Goal: Task Accomplishment & Management: Manage account settings

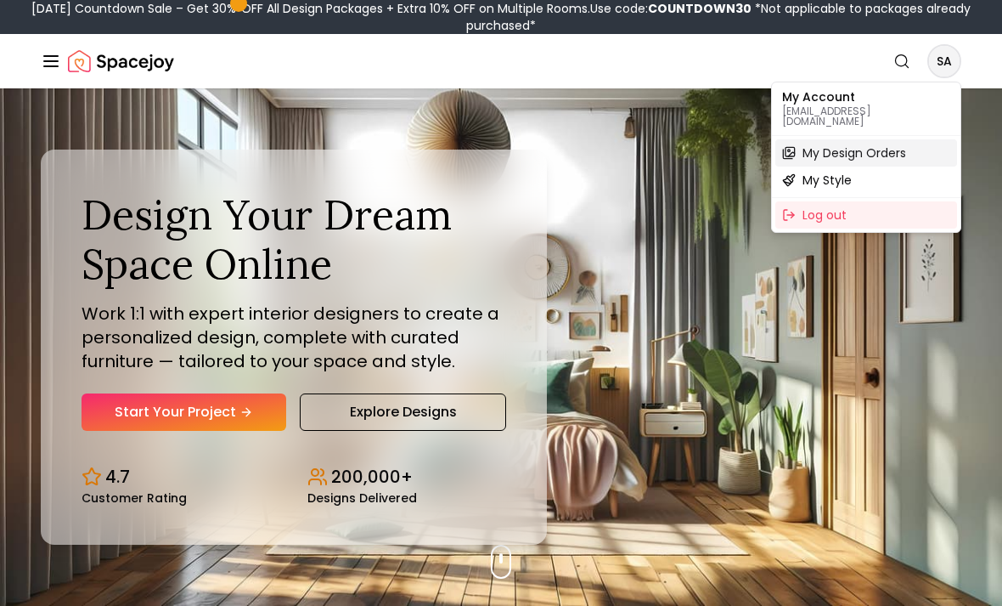
click at [806, 144] on span "My Design Orders" at bounding box center [855, 152] width 104 height 17
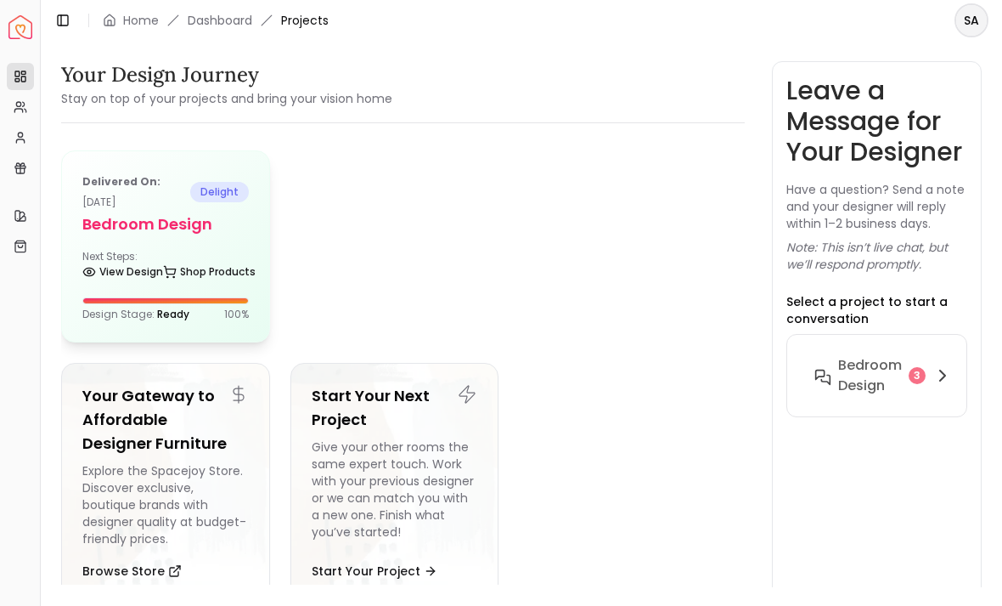
click at [129, 243] on div "Delivered on: [DATE] delight Bedroom design Next Steps: View Design Shop Produc…" at bounding box center [165, 246] width 207 height 190
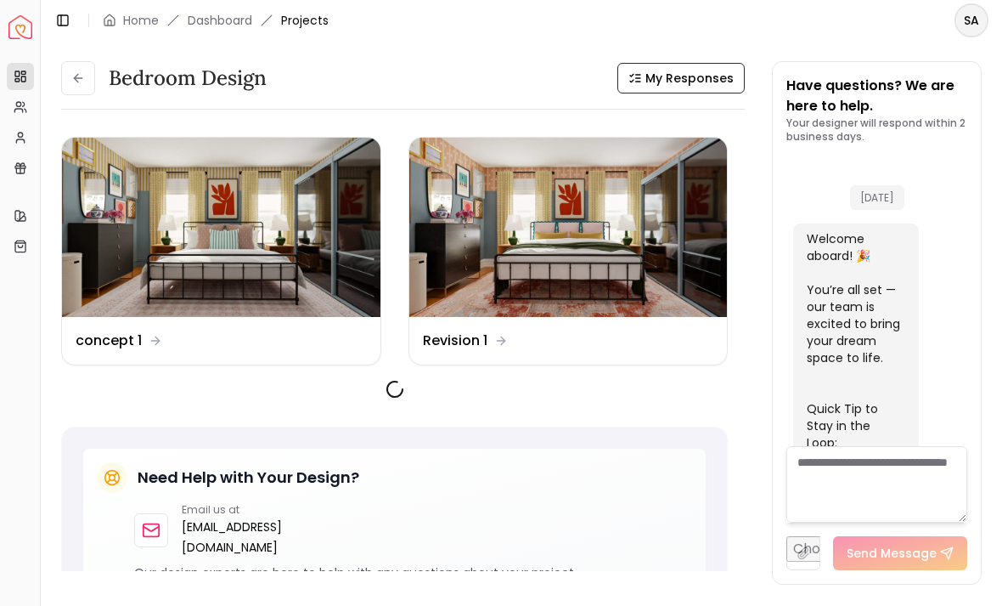
scroll to position [4648, 0]
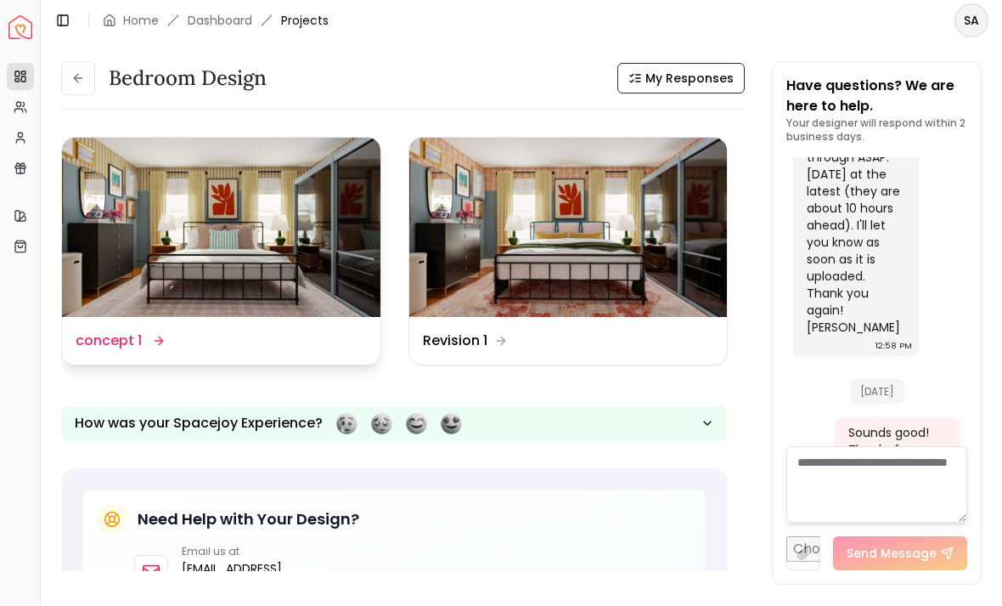
click at [137, 205] on img at bounding box center [221, 227] width 319 height 179
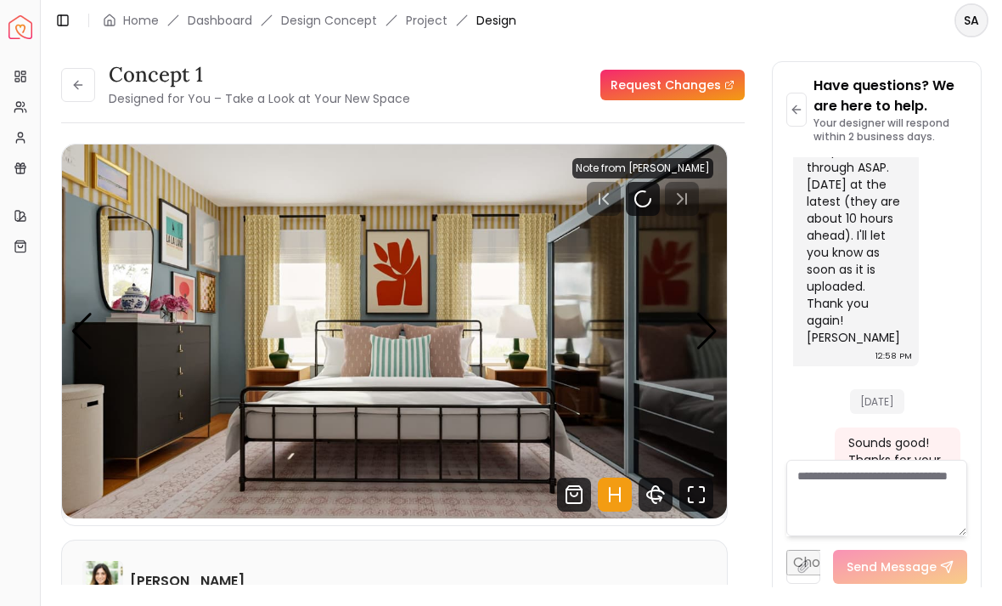
scroll to position [4634, 0]
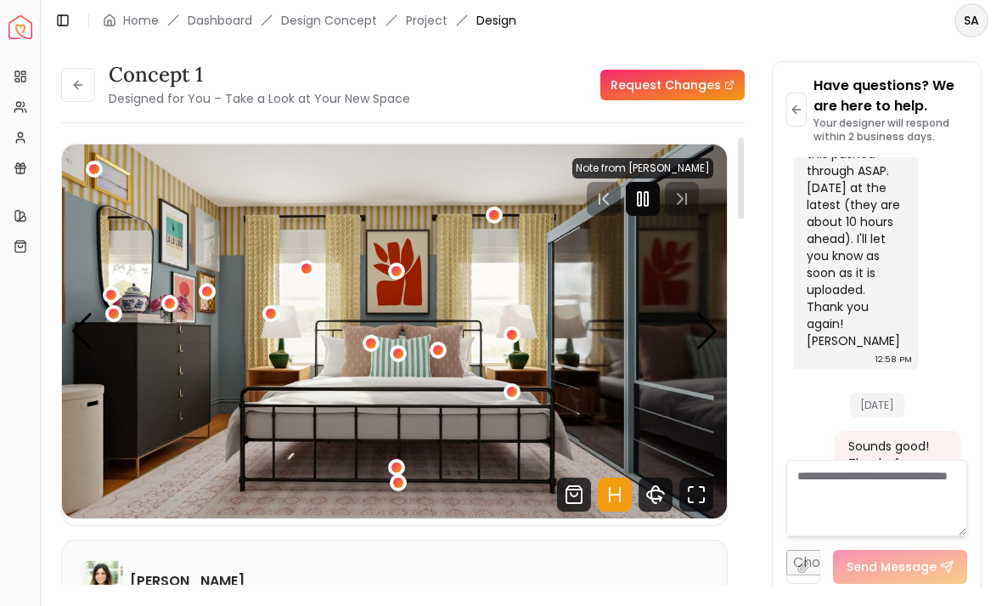
click at [647, 194] on rect "Pause" at bounding box center [646, 199] width 3 height 14
click at [499, 215] on div "1 / 4" at bounding box center [494, 215] width 10 height 10
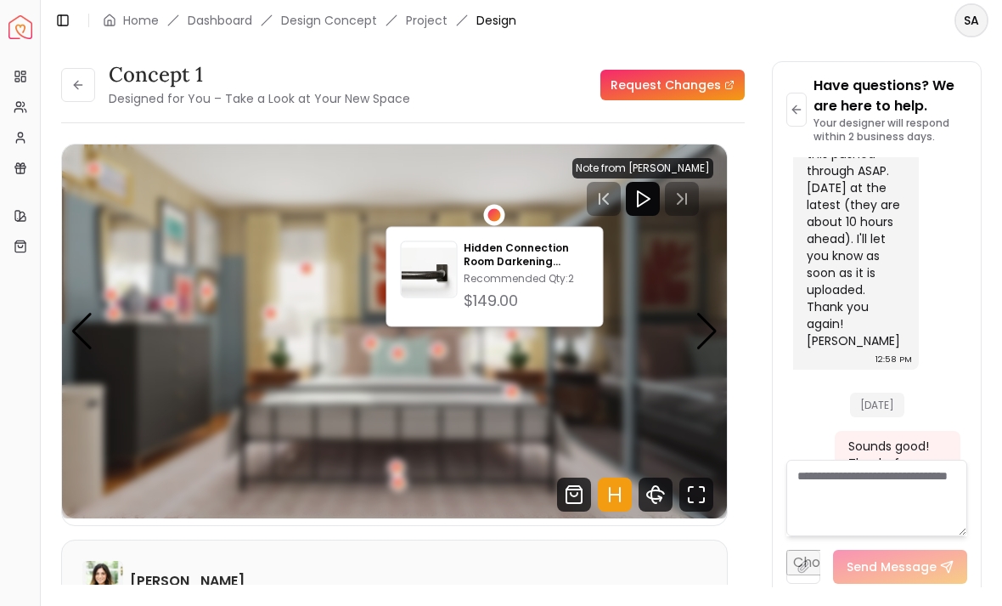
click at [161, 492] on img "1 / 4" at bounding box center [394, 331] width 665 height 374
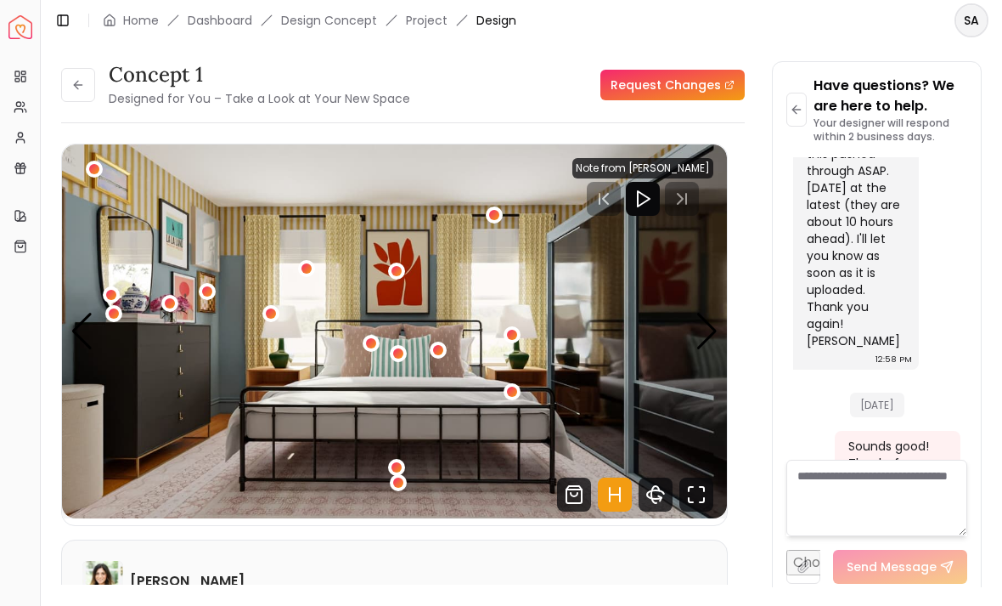
click at [102, 169] on div "1 / 4" at bounding box center [94, 169] width 17 height 17
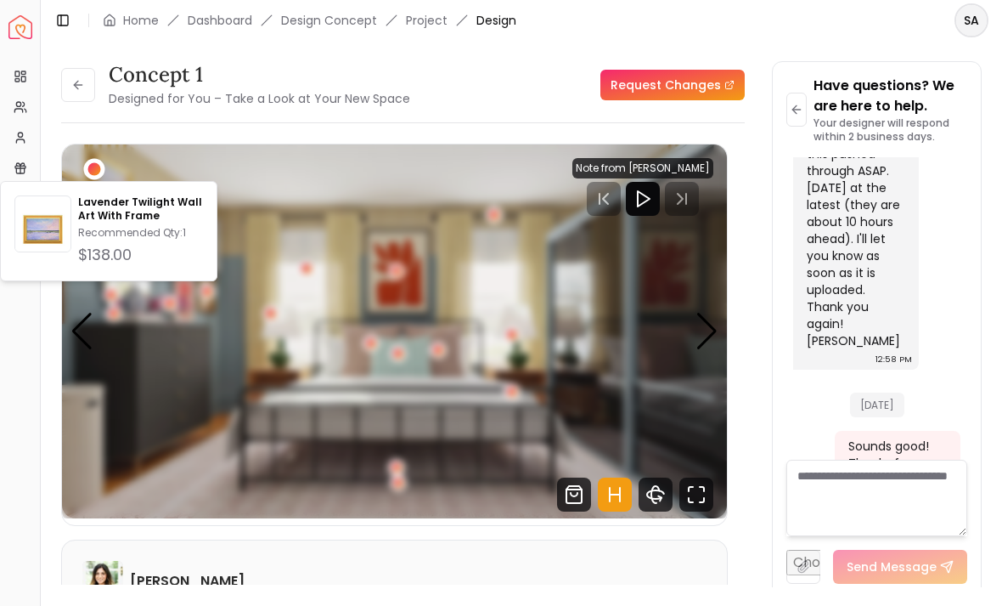
click at [162, 483] on img "1 / 4" at bounding box center [394, 331] width 665 height 374
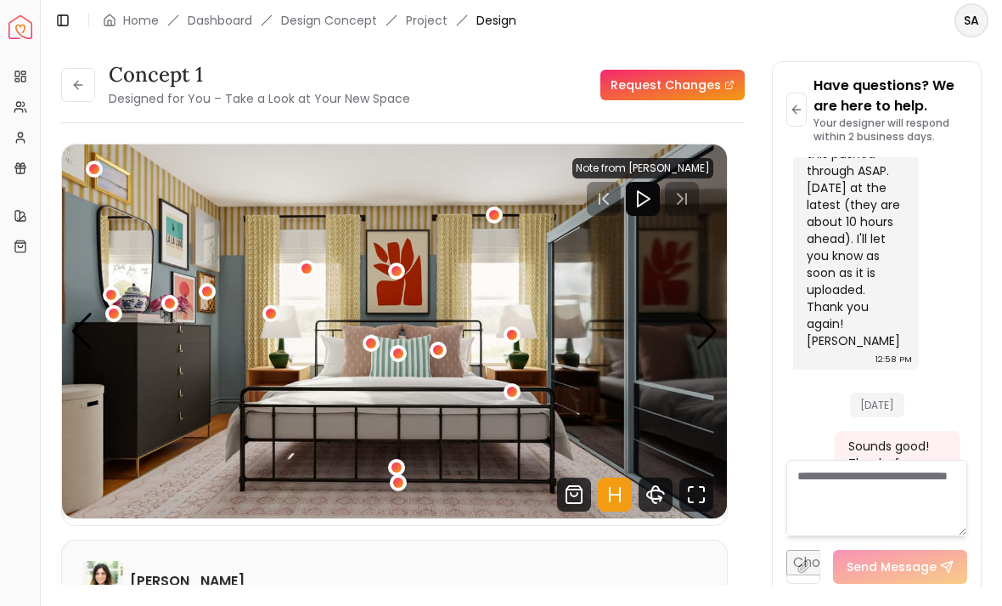
click at [104, 398] on img "1 / 4" at bounding box center [394, 331] width 665 height 374
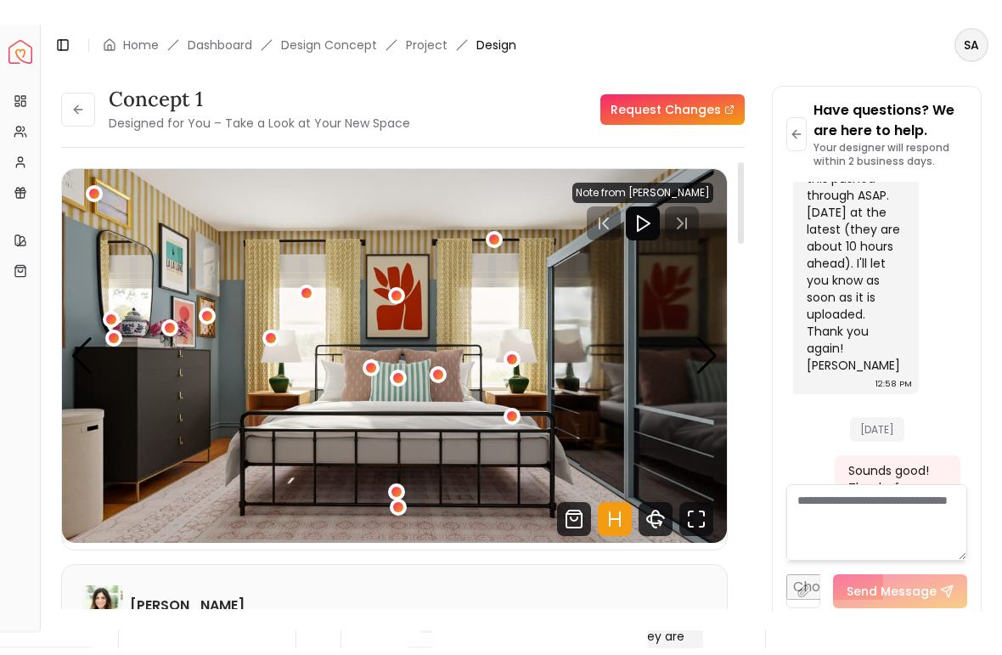
scroll to position [0, 0]
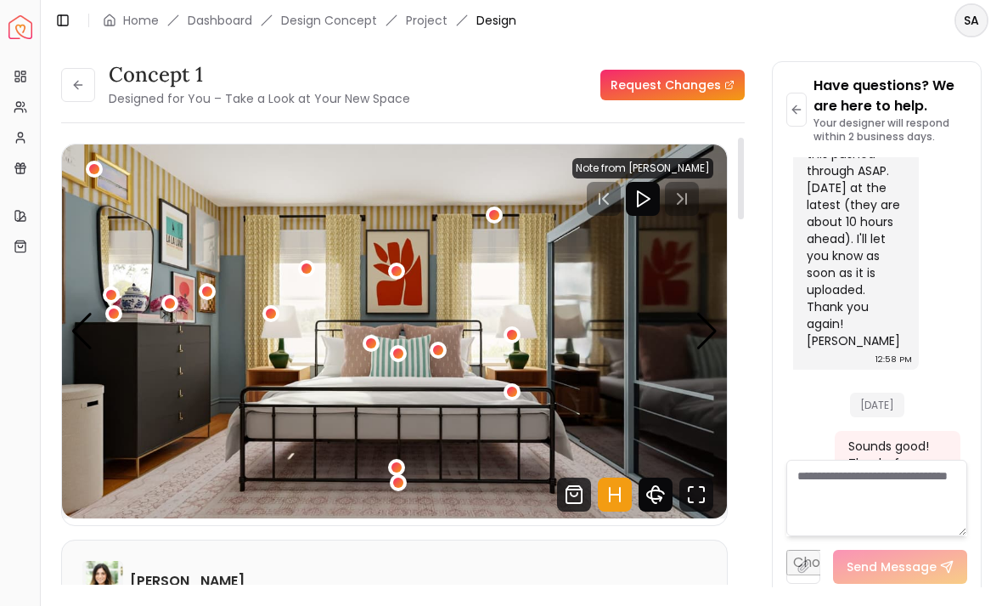
click at [659, 493] on icon "360 View" at bounding box center [656, 494] width 34 height 34
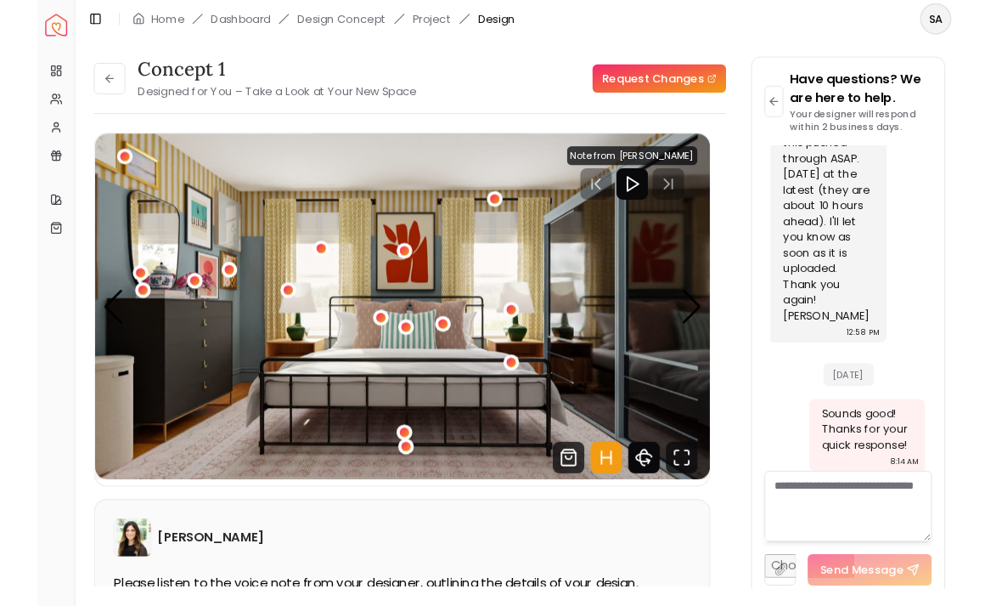
scroll to position [4598, 0]
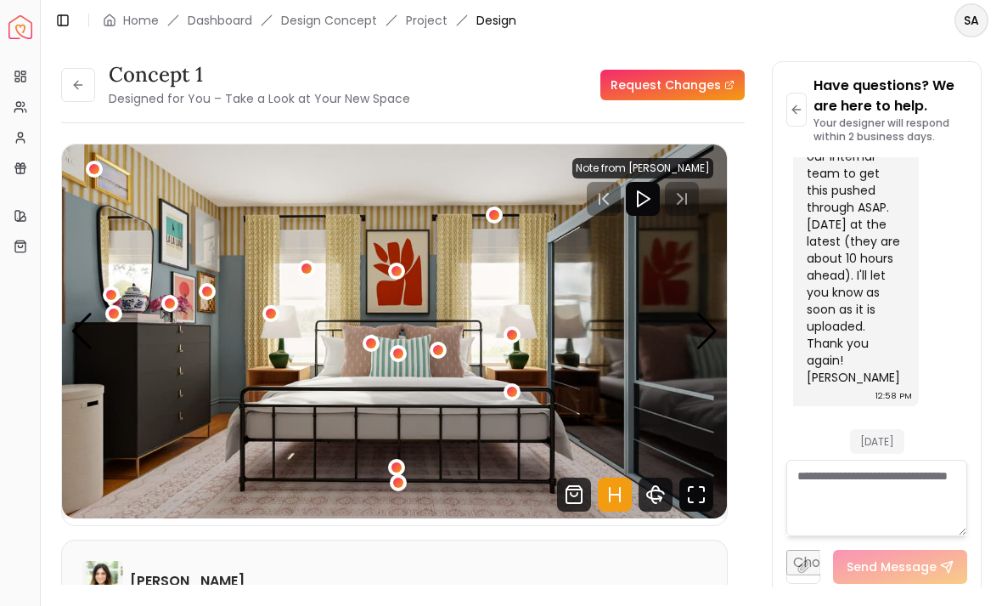
click at [705, 493] on icon "Fullscreen" at bounding box center [697, 494] width 34 height 34
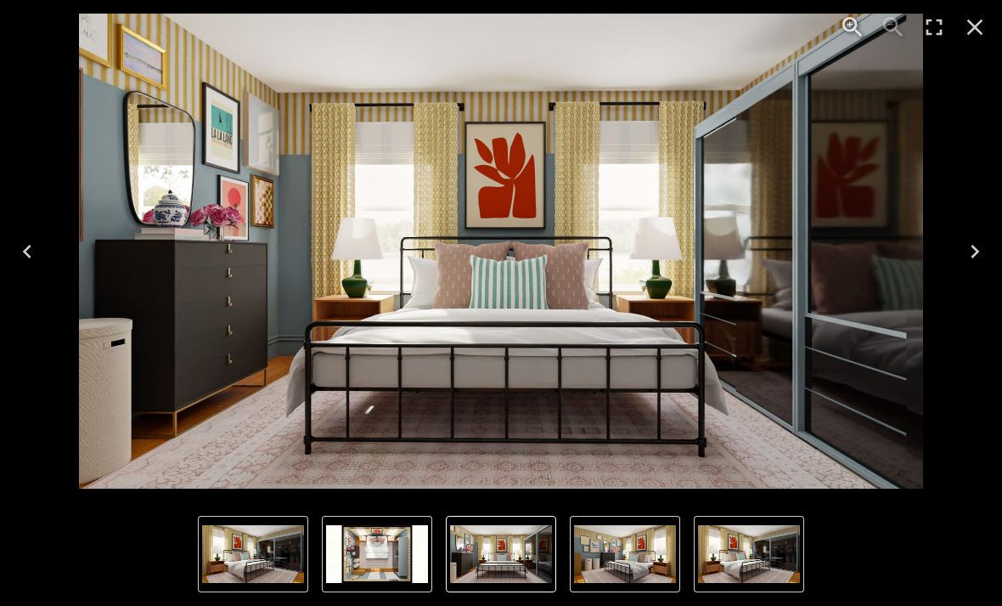
click at [384, 554] on img "4 of 4" at bounding box center [377, 554] width 102 height 58
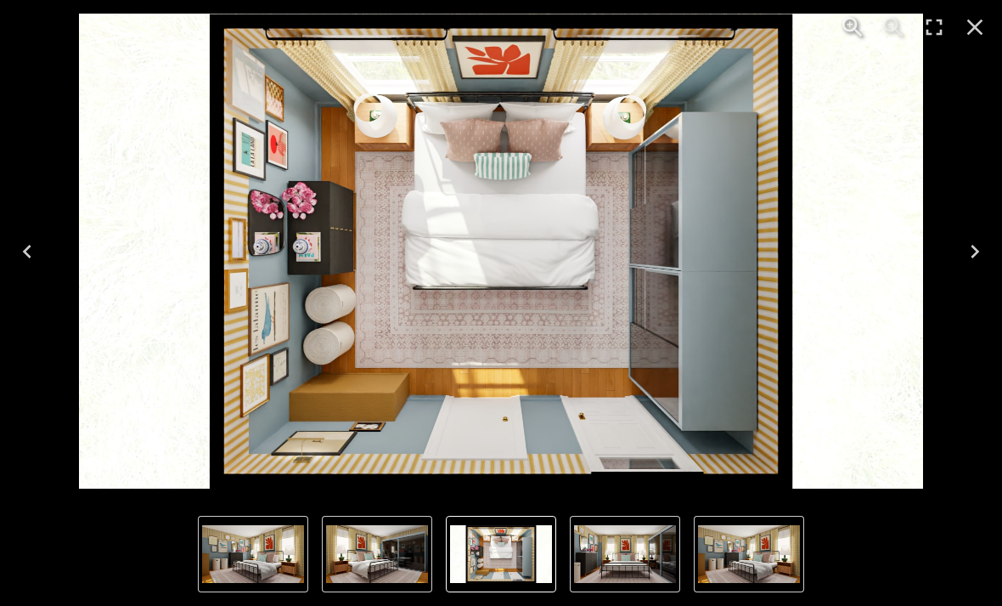
click at [498, 554] on img "4 of 4" at bounding box center [501, 554] width 102 height 58
click at [244, 552] on img "2 of 4" at bounding box center [253, 554] width 102 height 58
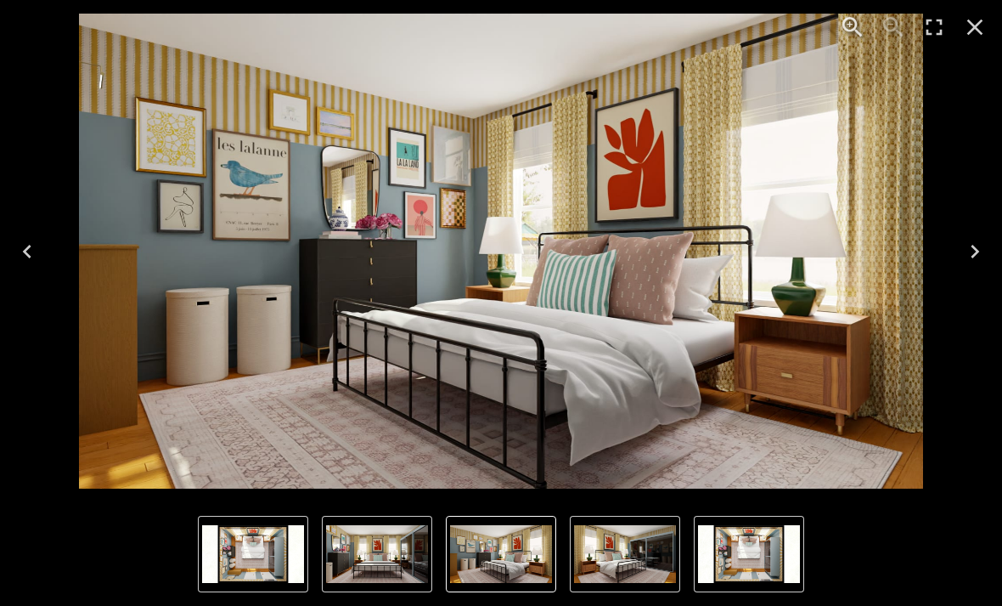
click at [756, 561] on img "4 of 4" at bounding box center [749, 554] width 102 height 58
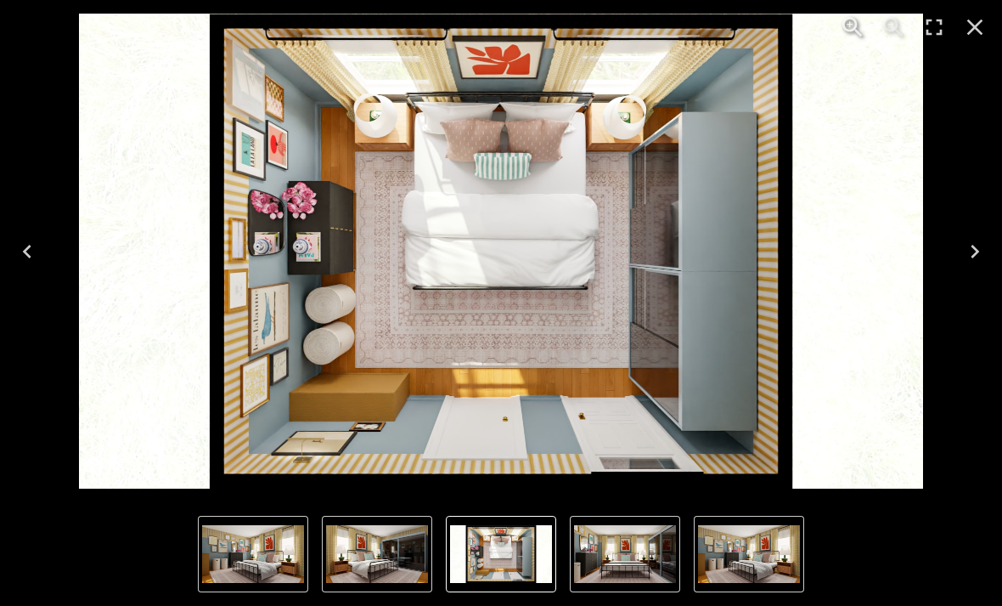
click at [974, 20] on icon "Close" at bounding box center [975, 27] width 27 height 27
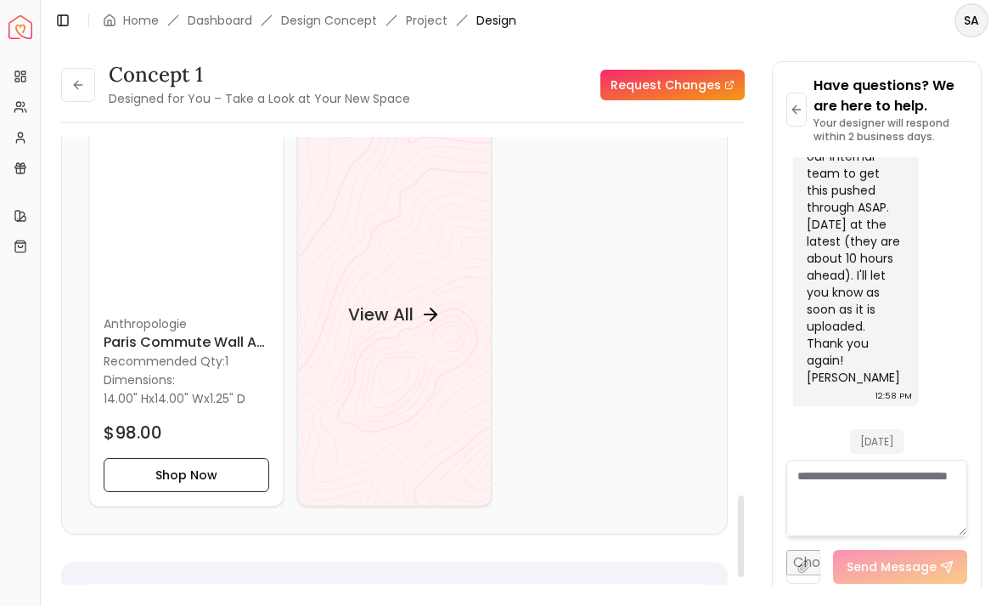
scroll to position [2212, 0]
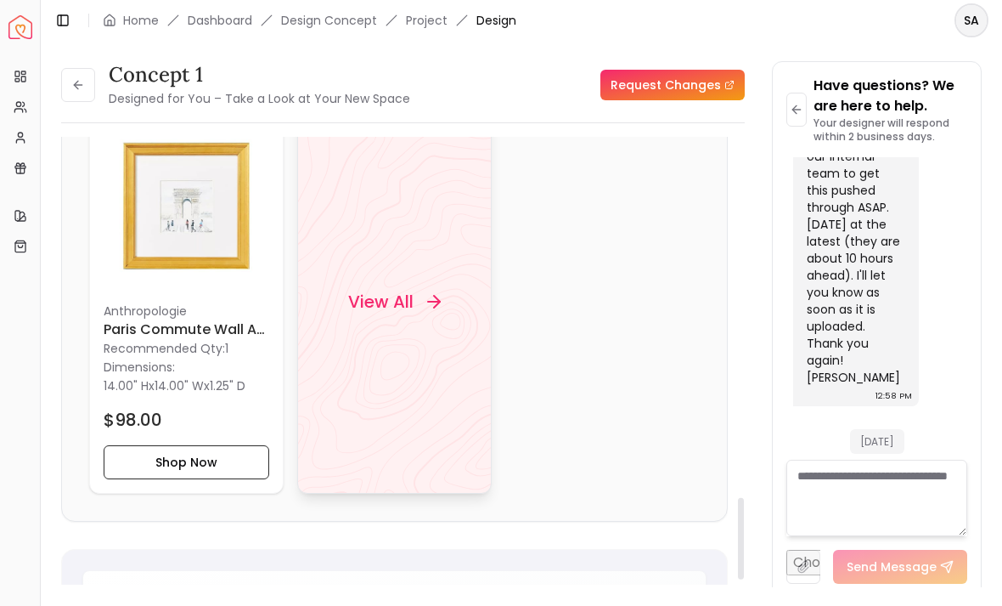
click at [417, 295] on div "View All" at bounding box center [394, 301] width 133 height 51
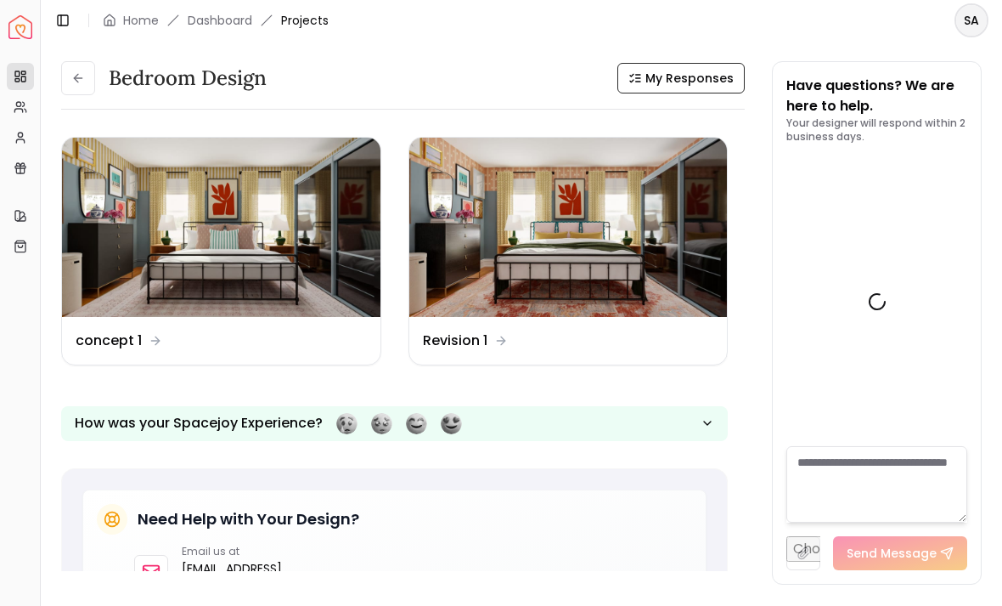
scroll to position [4648, 0]
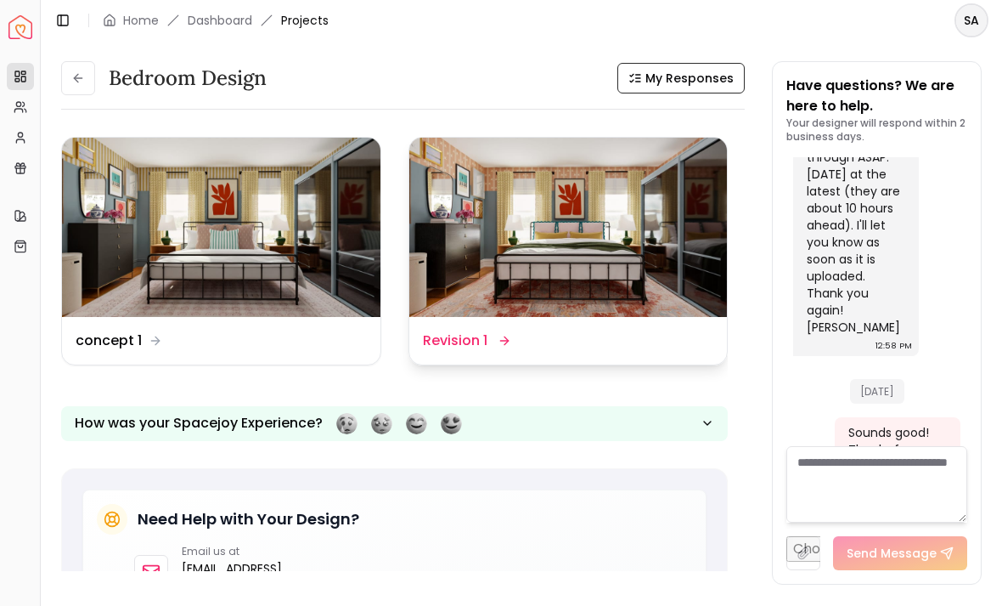
click at [519, 200] on img at bounding box center [568, 227] width 319 height 179
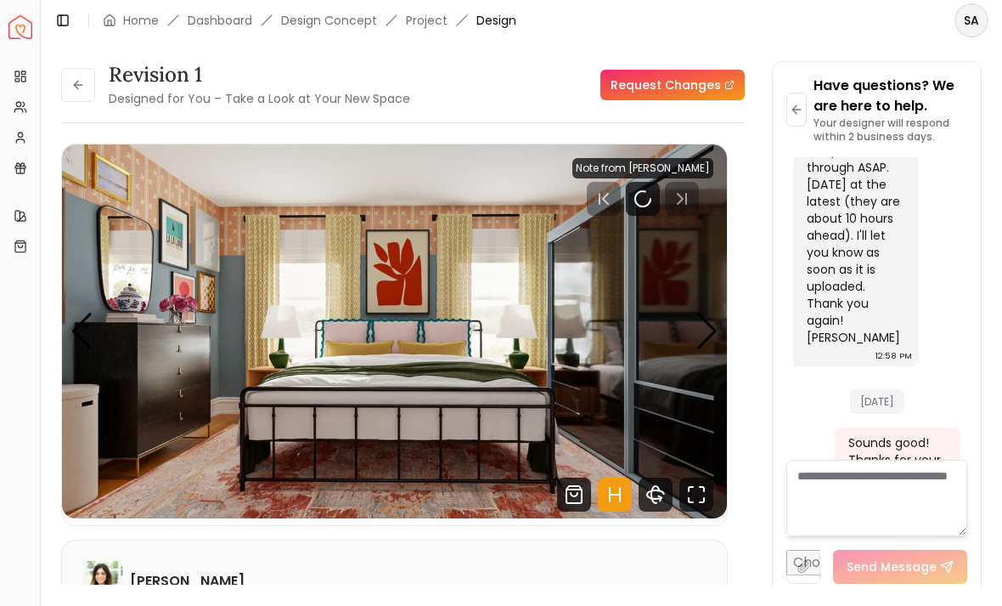
scroll to position [4634, 0]
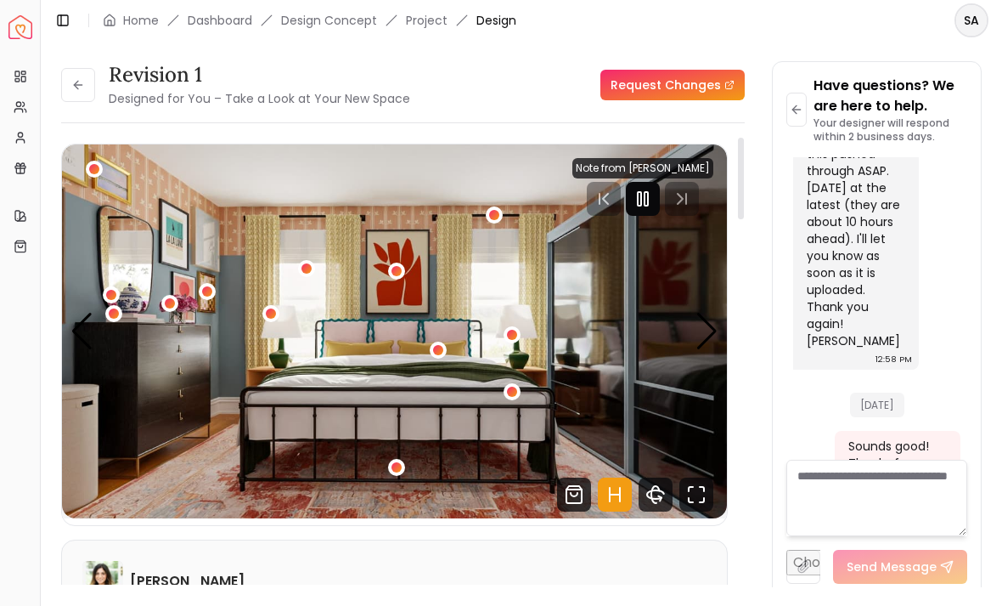
click at [649, 209] on div at bounding box center [643, 199] width 34 height 34
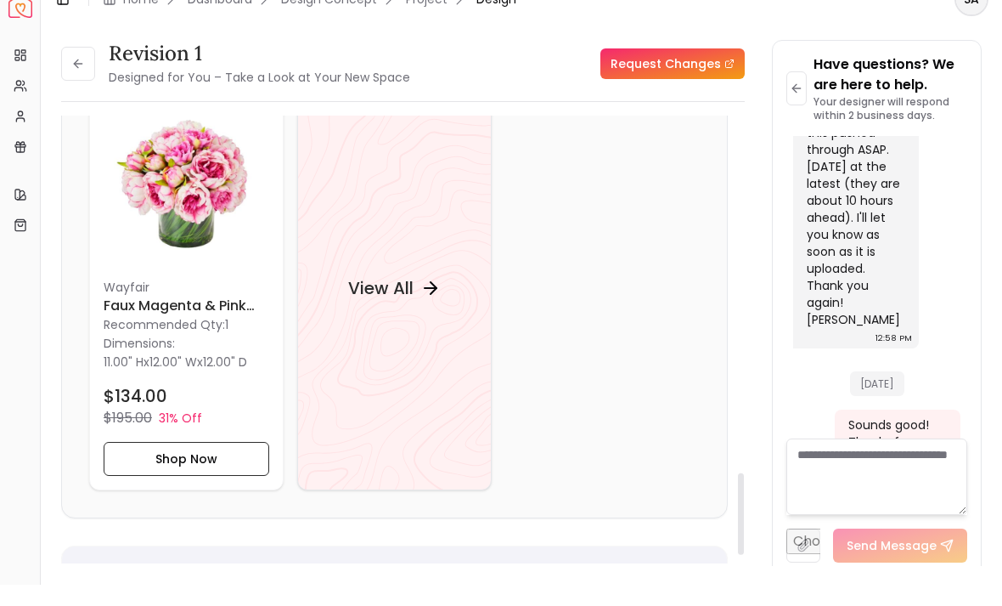
scroll to position [2206, 0]
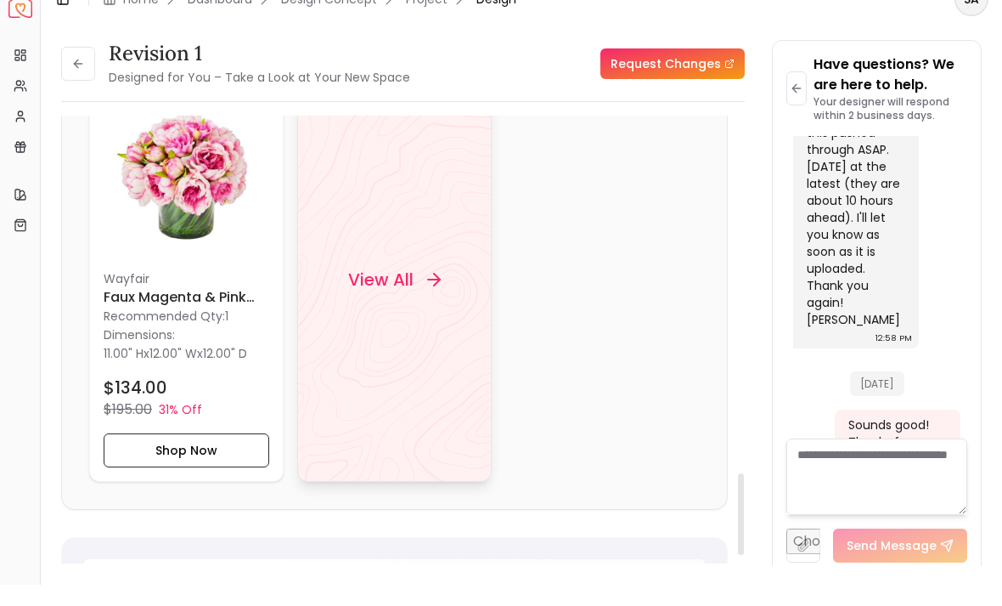
click at [386, 275] on div "View All" at bounding box center [394, 300] width 133 height 51
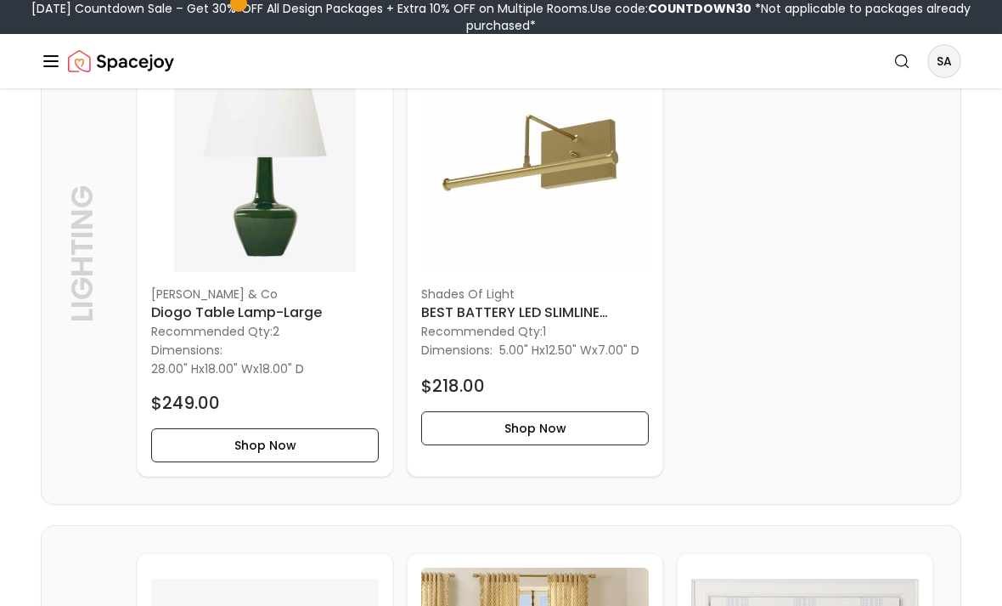
scroll to position [1044, 0]
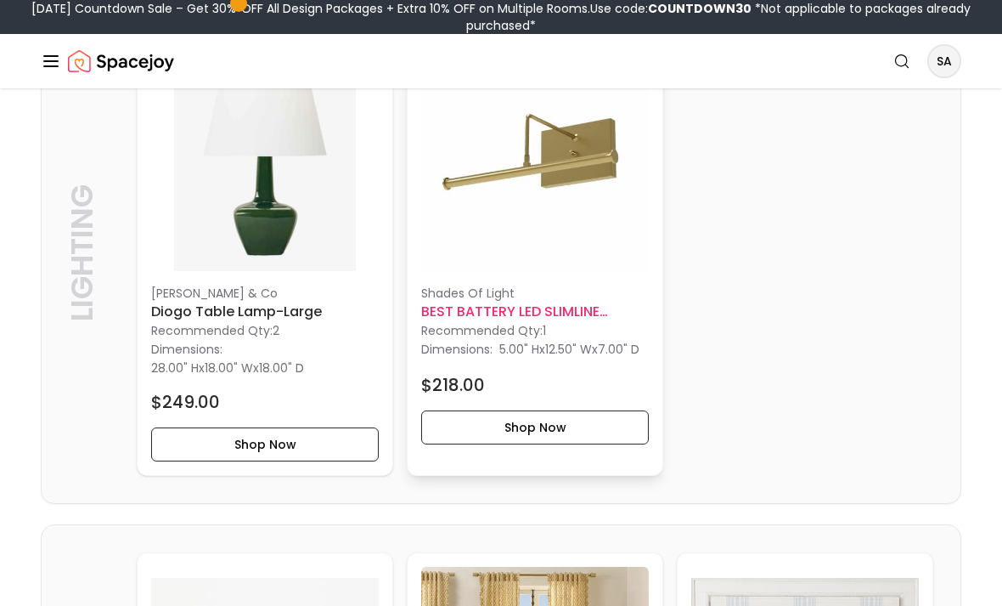
click at [474, 285] on p "Shades Of Light" at bounding box center [535, 293] width 228 height 17
